Goal: Information Seeking & Learning: Learn about a topic

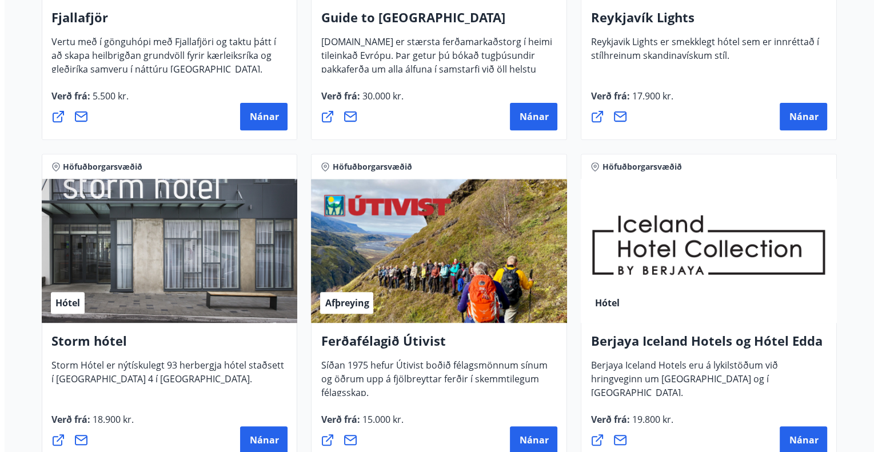
scroll to position [400, 0]
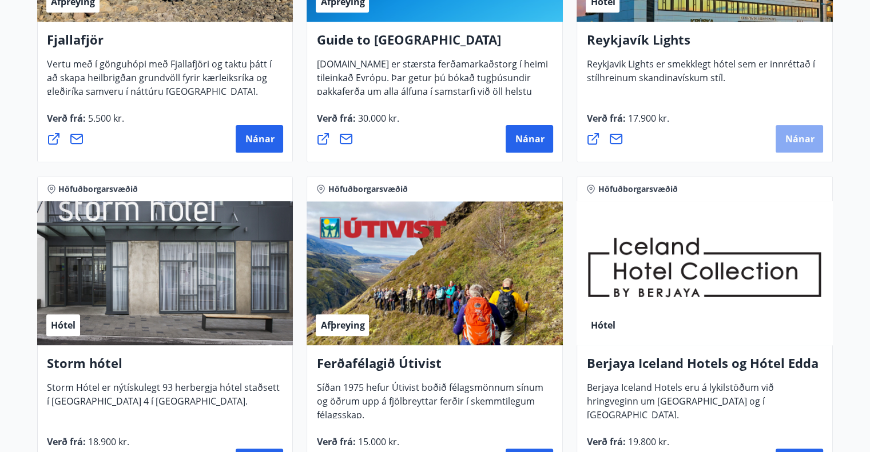
click at [793, 144] on span "Nánar" at bounding box center [799, 139] width 29 height 13
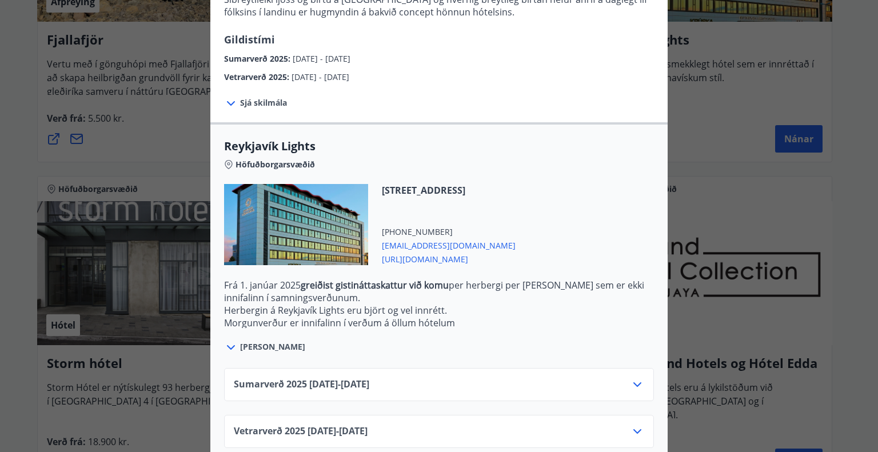
scroll to position [268, 0]
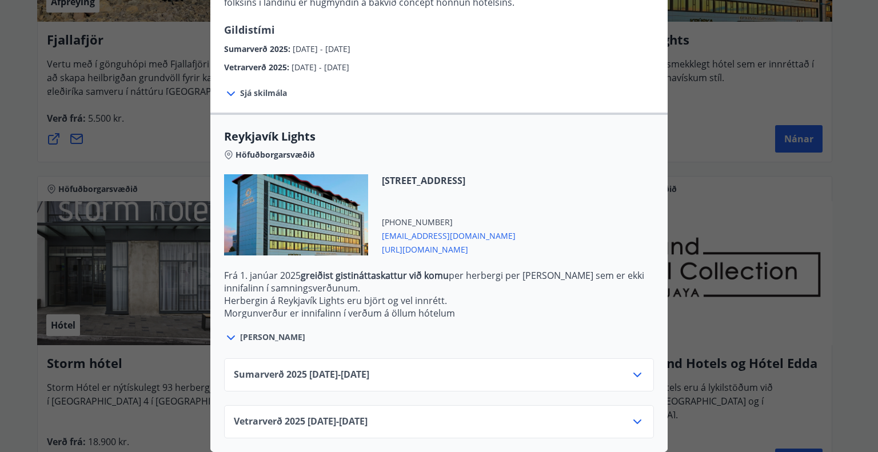
click at [632, 371] on icon at bounding box center [638, 375] width 14 height 14
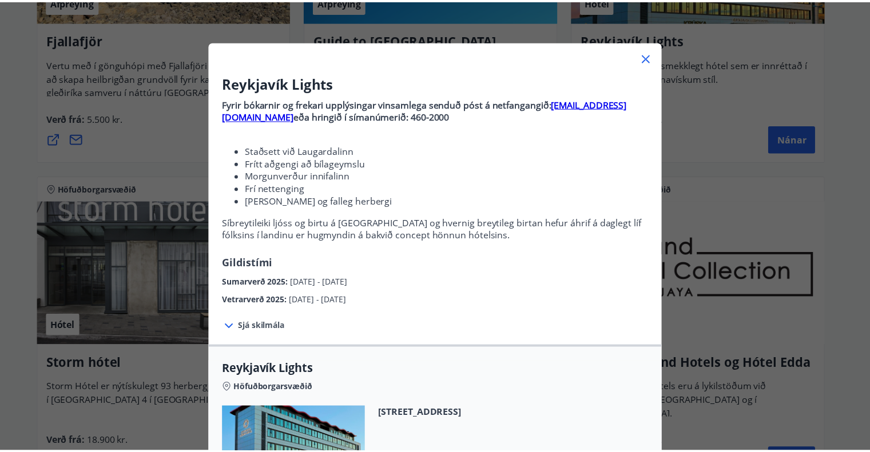
scroll to position [17, 0]
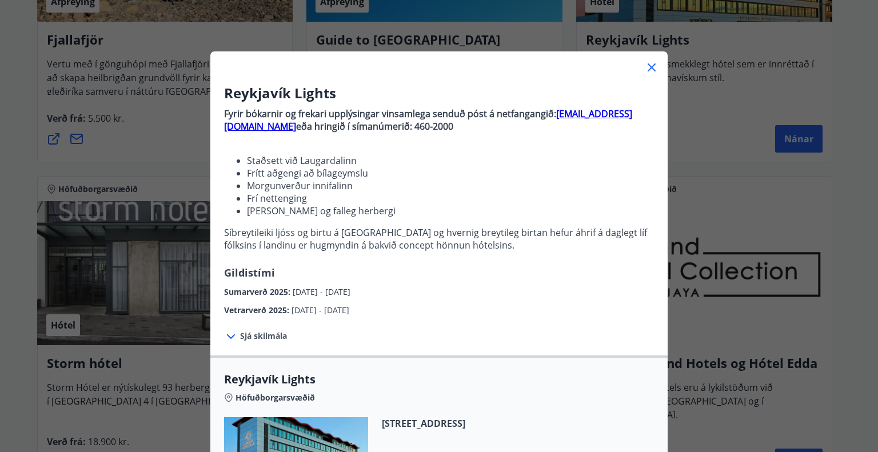
click at [650, 70] on icon at bounding box center [652, 67] width 8 height 8
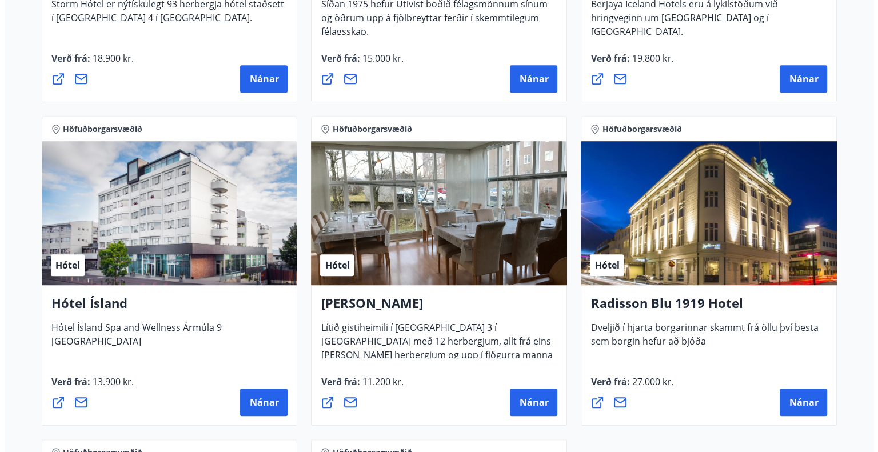
scroll to position [801, 0]
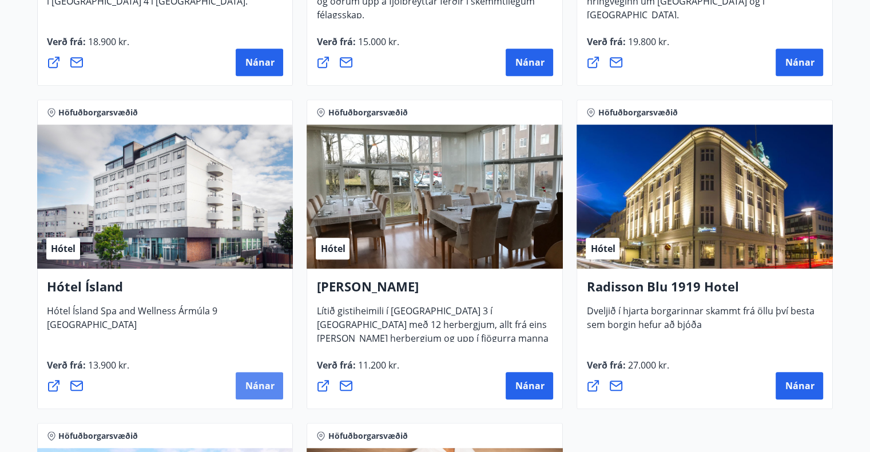
click at [253, 389] on span "Nánar" at bounding box center [259, 386] width 29 height 13
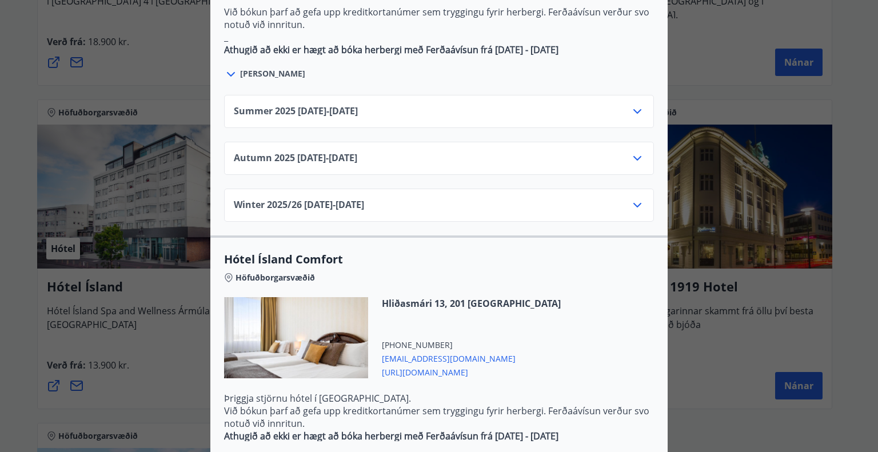
scroll to position [743, 0]
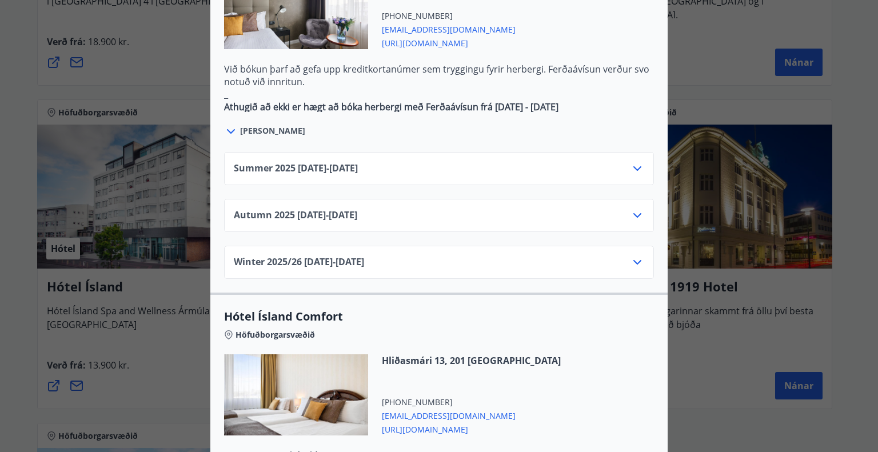
click at [634, 166] on icon at bounding box center [638, 168] width 8 height 5
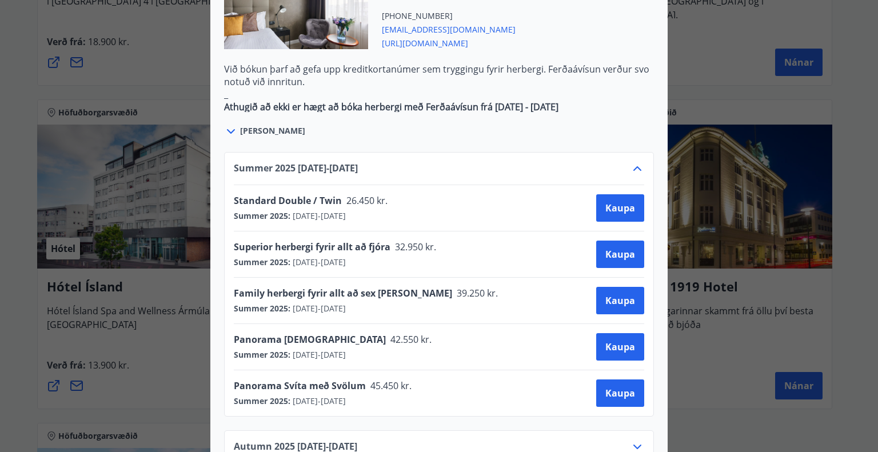
click at [634, 166] on icon at bounding box center [638, 168] width 8 height 5
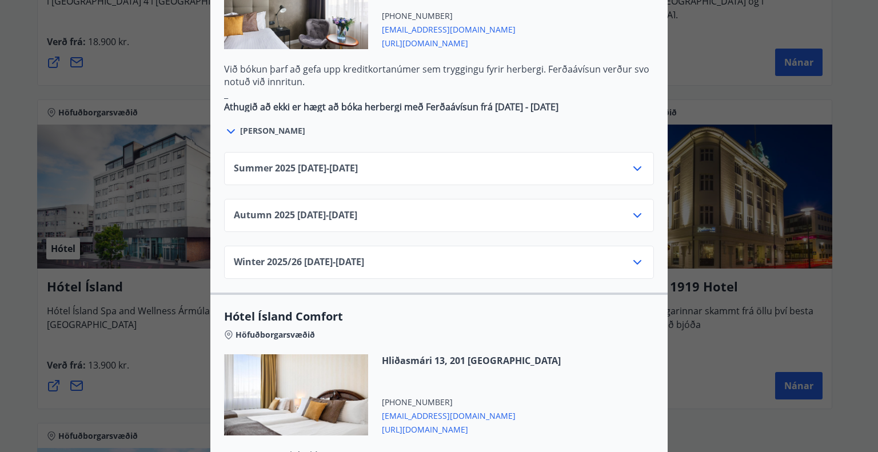
click at [635, 209] on icon at bounding box center [638, 216] width 14 height 14
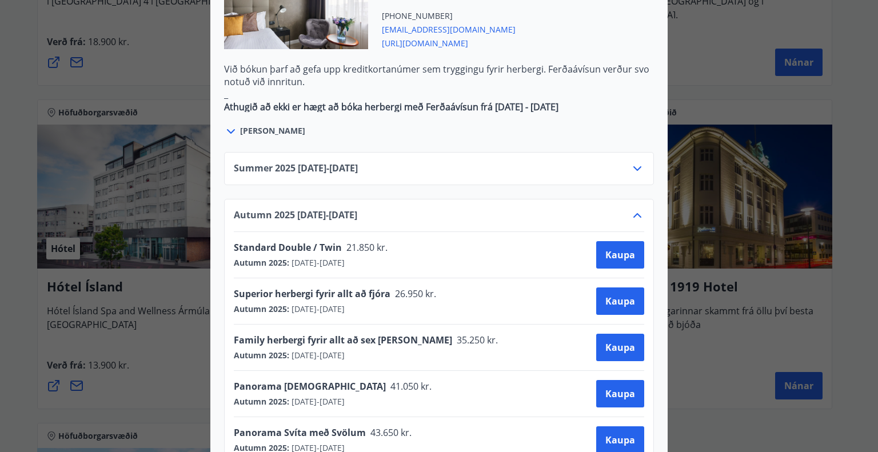
click at [635, 209] on icon at bounding box center [638, 216] width 14 height 14
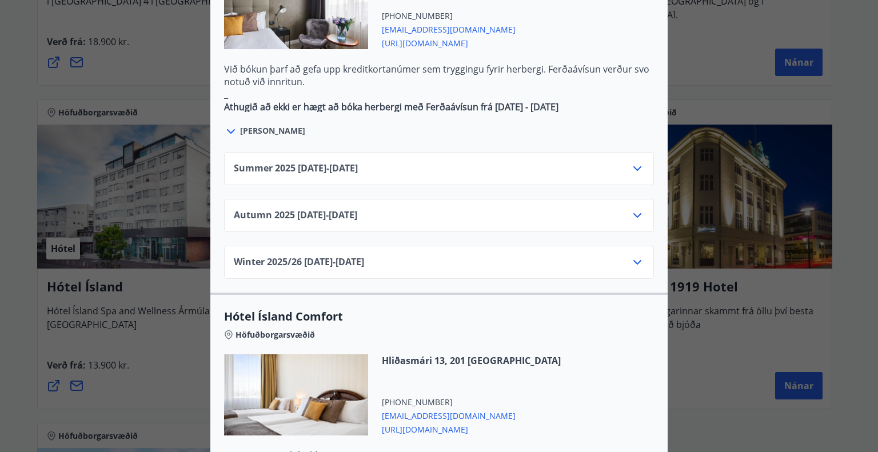
click at [634, 256] on icon at bounding box center [638, 263] width 14 height 14
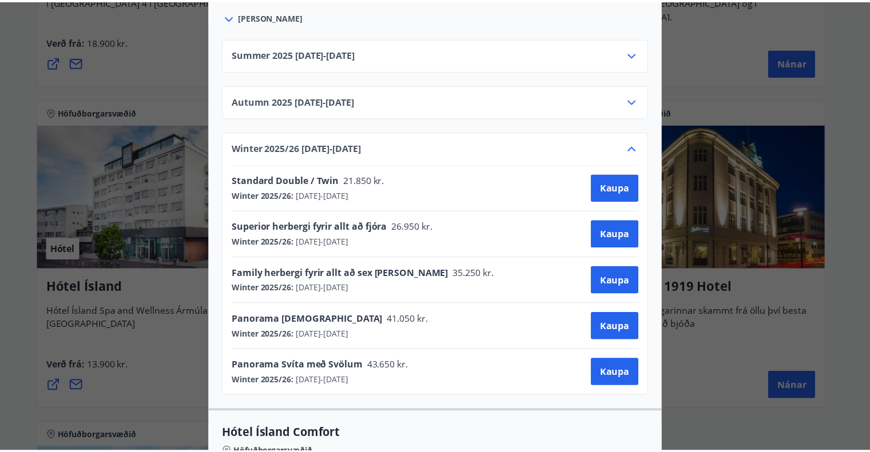
scroll to position [0, 0]
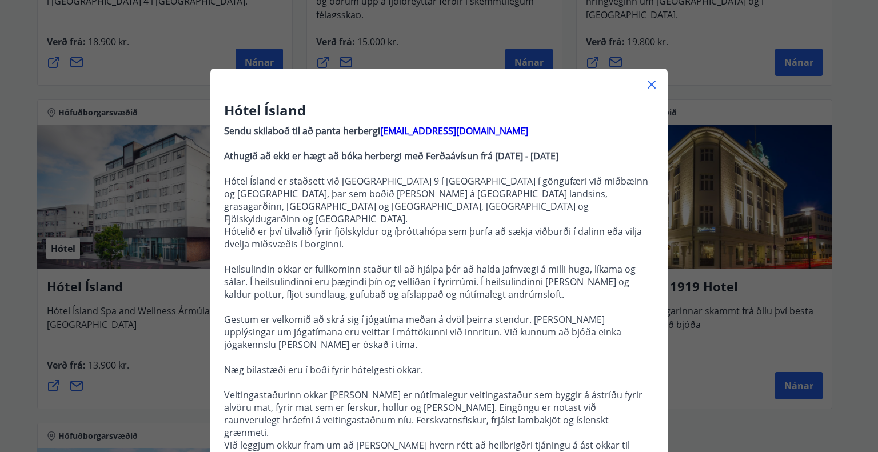
click at [156, 323] on div "Hótel Ísland Sendu skilaboð til að panta herbergi [EMAIL_ADDRESS][DOMAIN_NAME] …" at bounding box center [439, 226] width 878 height 452
click at [649, 89] on icon at bounding box center [652, 85] width 14 height 14
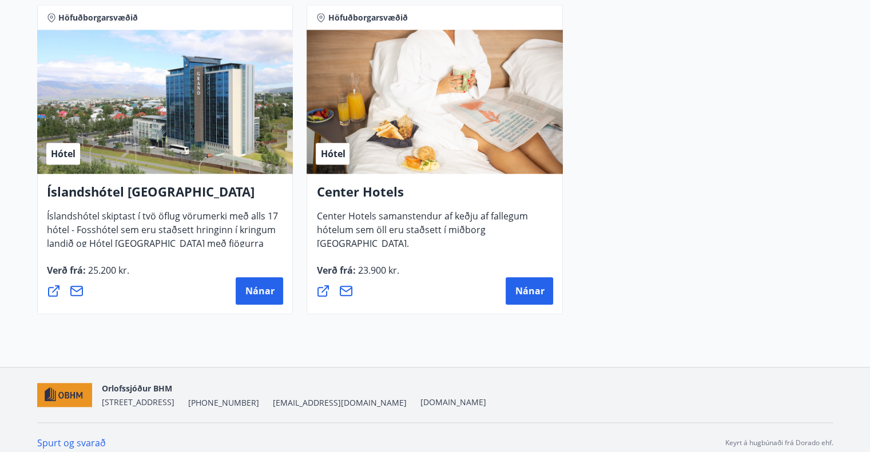
scroll to position [1230, 0]
